Goal: Information Seeking & Learning: Learn about a topic

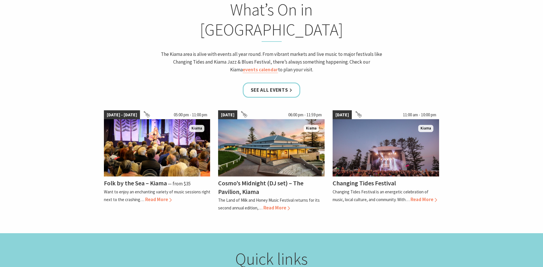
scroll to position [543, 0]
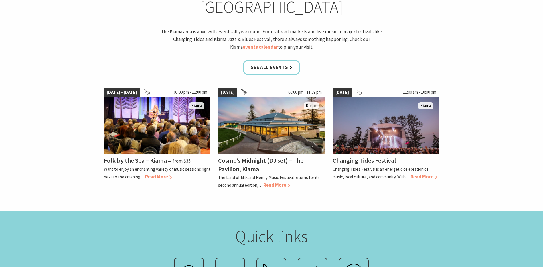
click at [290, 60] on link "See all Events" at bounding box center [272, 67] width 58 height 15
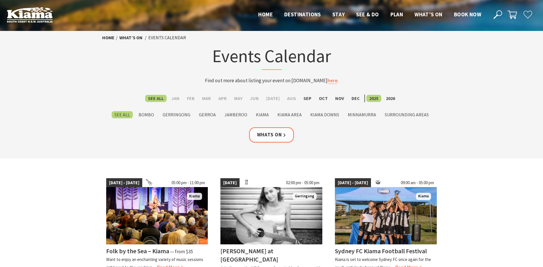
click at [356, 116] on label "Minnamurra" at bounding box center [362, 114] width 34 height 7
click at [0, 0] on input "Minnamurra" at bounding box center [0, 0] width 0 height 0
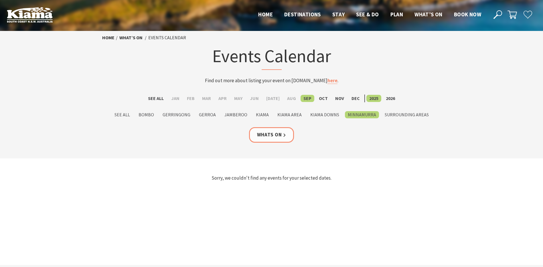
click at [269, 113] on label "Kiama" at bounding box center [262, 114] width 19 height 7
click at [0, 0] on input "Kiama" at bounding box center [0, 0] width 0 height 0
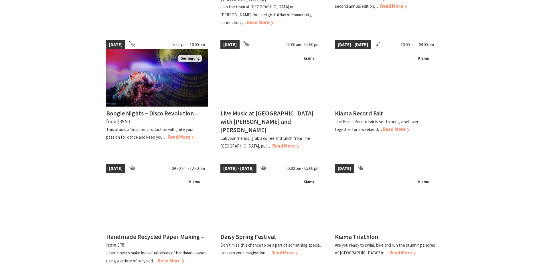
scroll to position [429, 0]
